Goal: Task Accomplishment & Management: Use online tool/utility

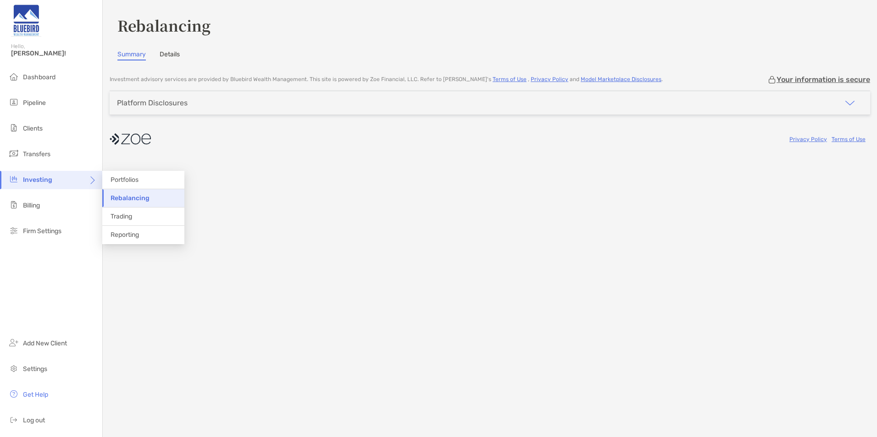
click at [135, 199] on span "Rebalancing" at bounding box center [129, 198] width 39 height 8
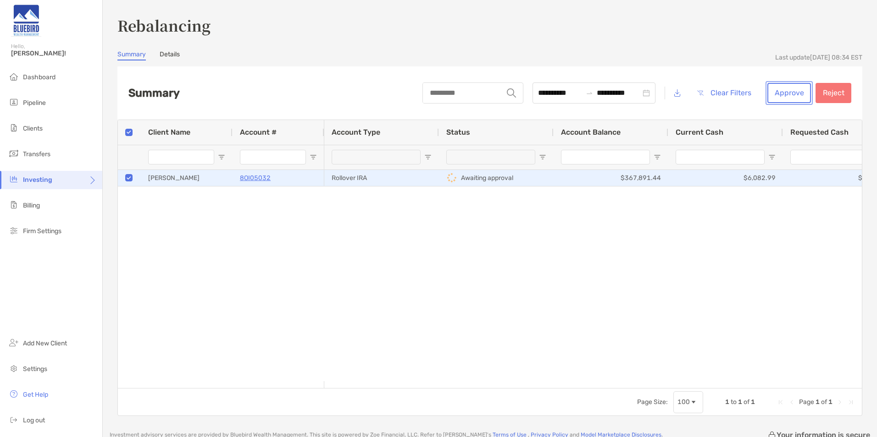
click at [783, 94] on button "Approve" at bounding box center [789, 93] width 44 height 20
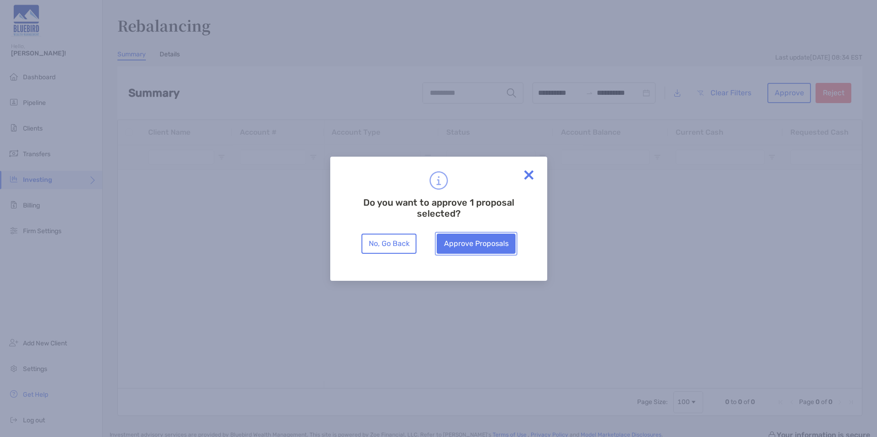
click at [469, 247] on button "Approve Proposals" at bounding box center [475, 244] width 79 height 20
